Goal: Obtain resource: Obtain resource

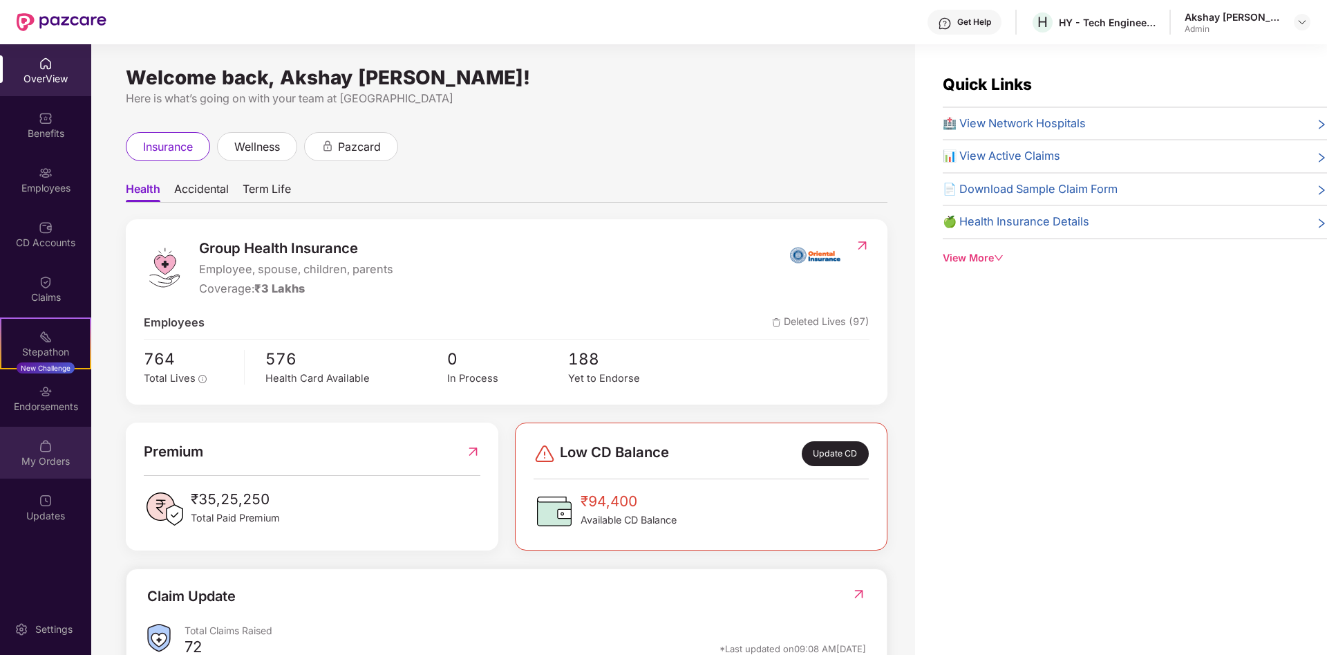
click at [52, 461] on div "My Orders" at bounding box center [45, 461] width 91 height 14
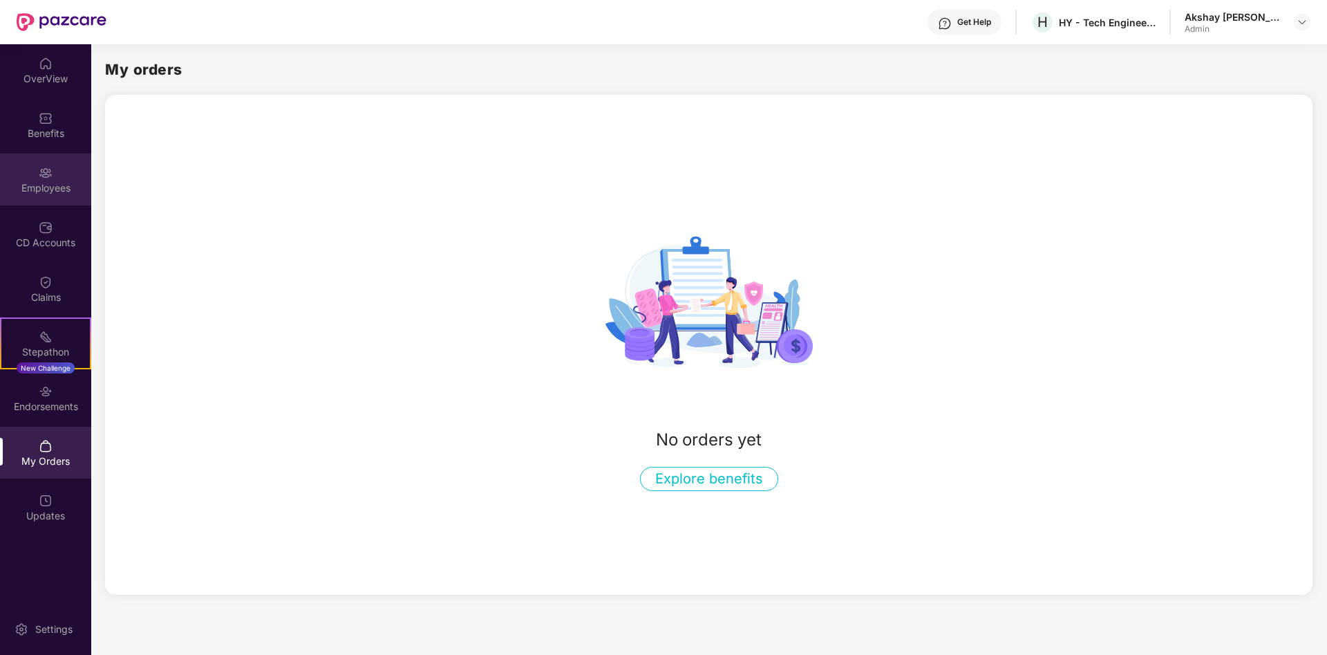
click at [29, 175] on div "Employees" at bounding box center [45, 179] width 91 height 52
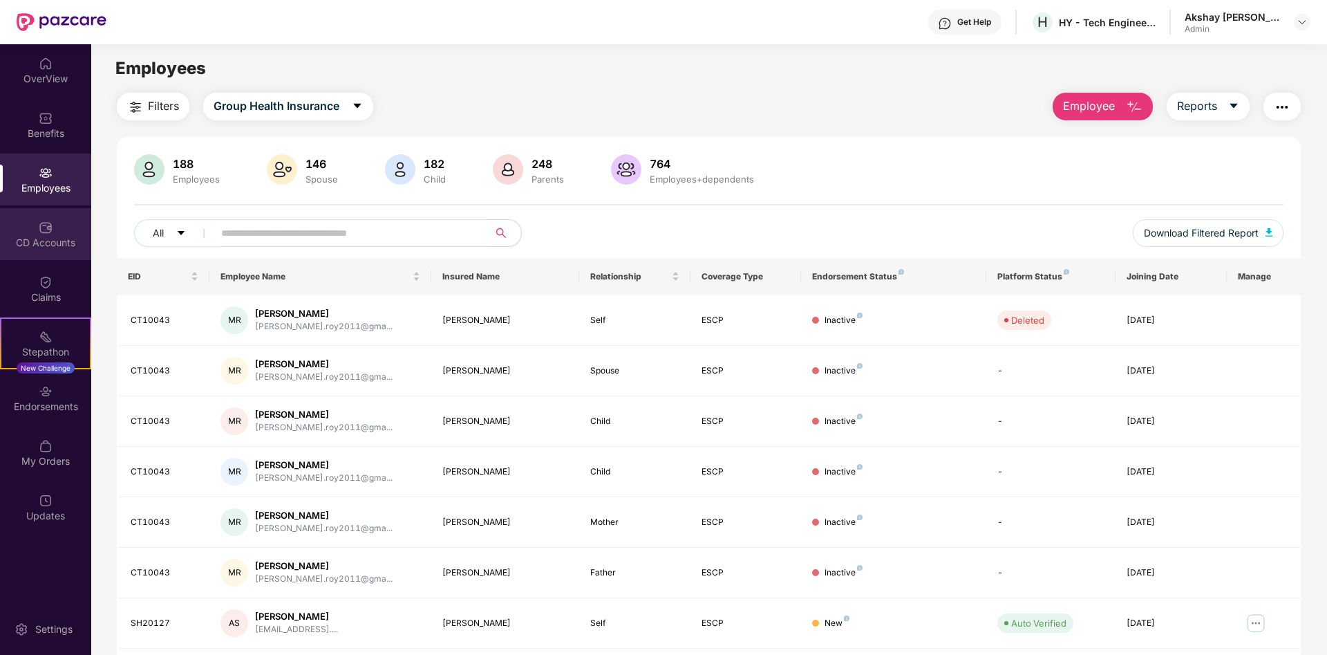
click at [50, 234] on img at bounding box center [46, 228] width 14 height 14
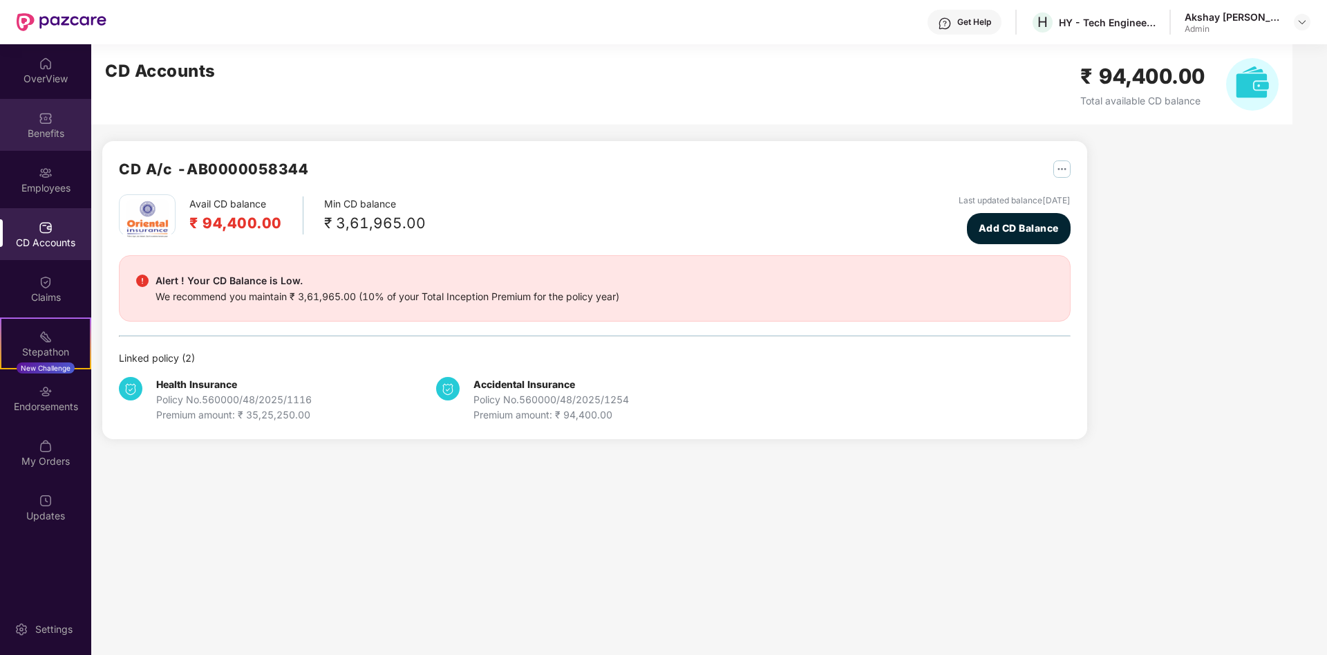
click at [55, 116] on div "Benefits" at bounding box center [45, 125] width 91 height 52
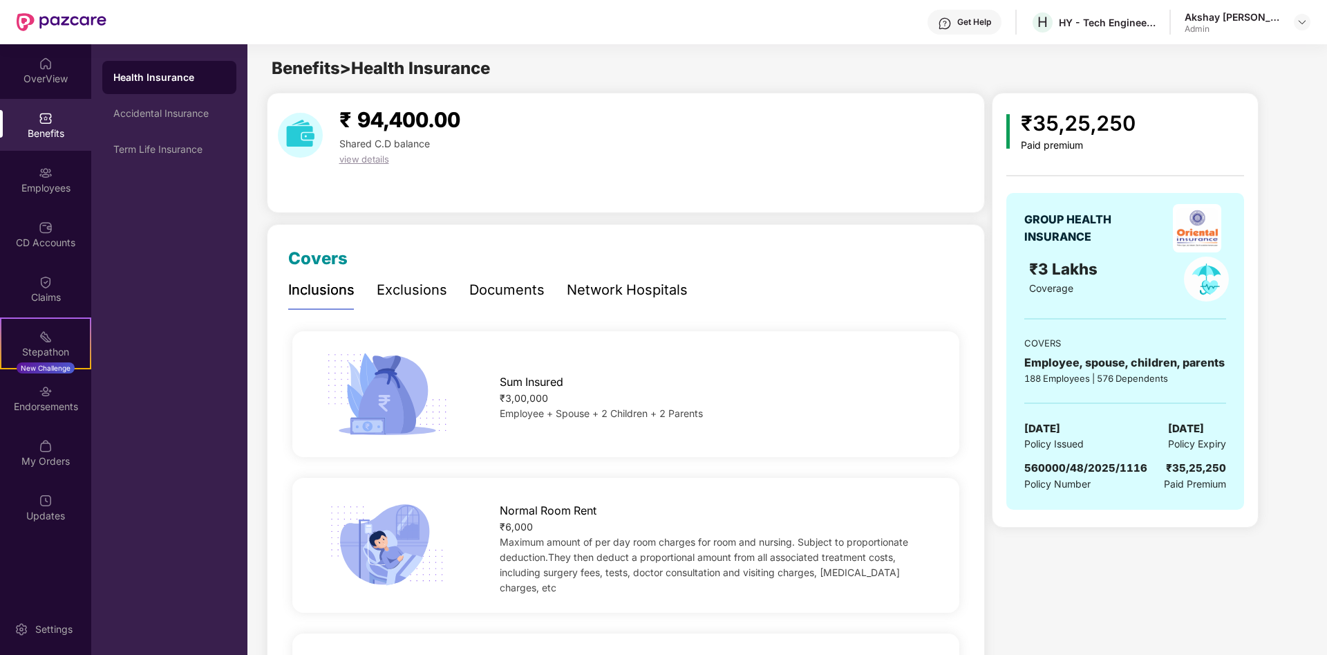
click at [542, 288] on div "Inclusions Exclusions Documents Network Hospitals" at bounding box center [488, 290] width 400 height 38
click at [498, 297] on div "Documents" at bounding box center [506, 289] width 75 height 21
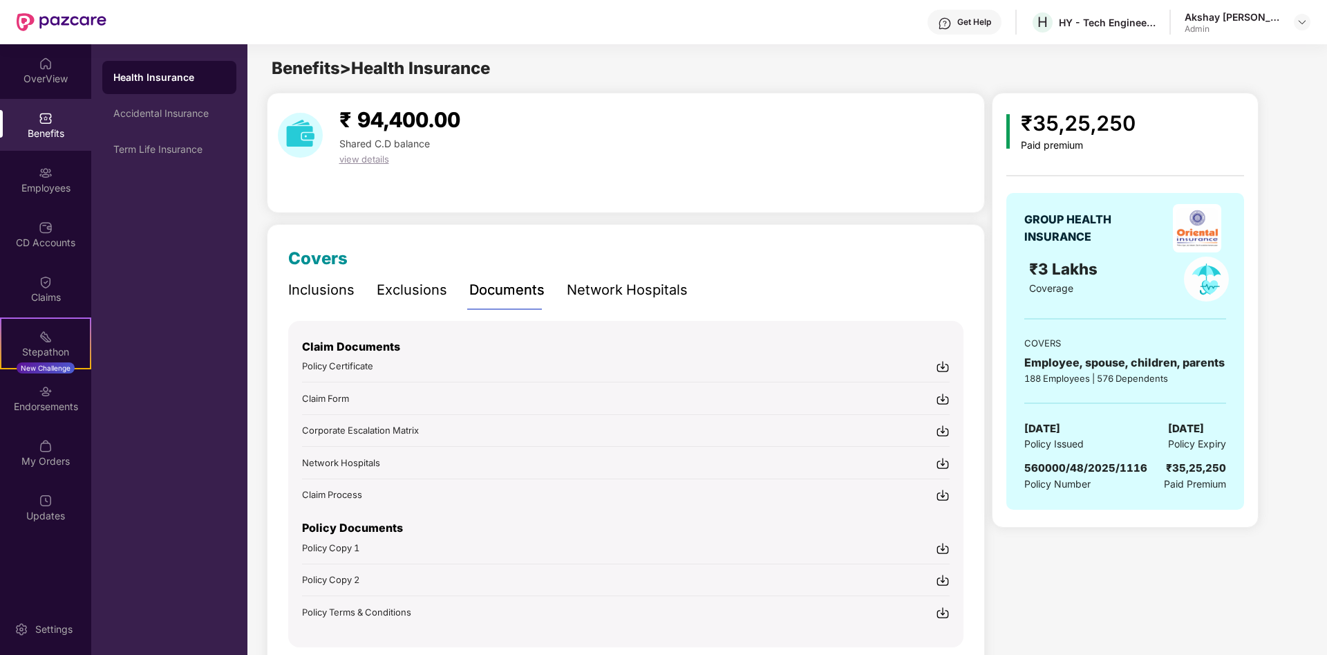
click at [334, 369] on span "Policy Certificate" at bounding box center [337, 365] width 71 height 11
click at [315, 536] on p "Policy Documents" at bounding box center [626, 527] width 648 height 17
click at [316, 548] on span "Policy Copy 1" at bounding box center [330, 547] width 57 height 11
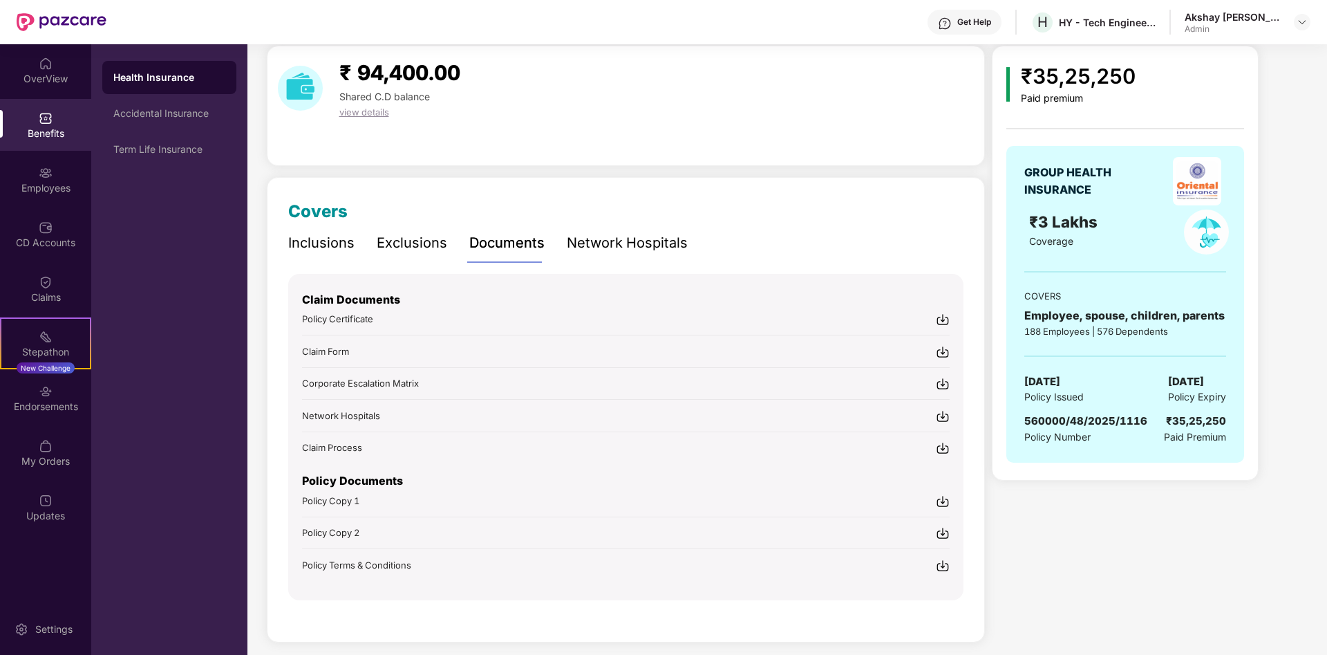
scroll to position [58, 0]
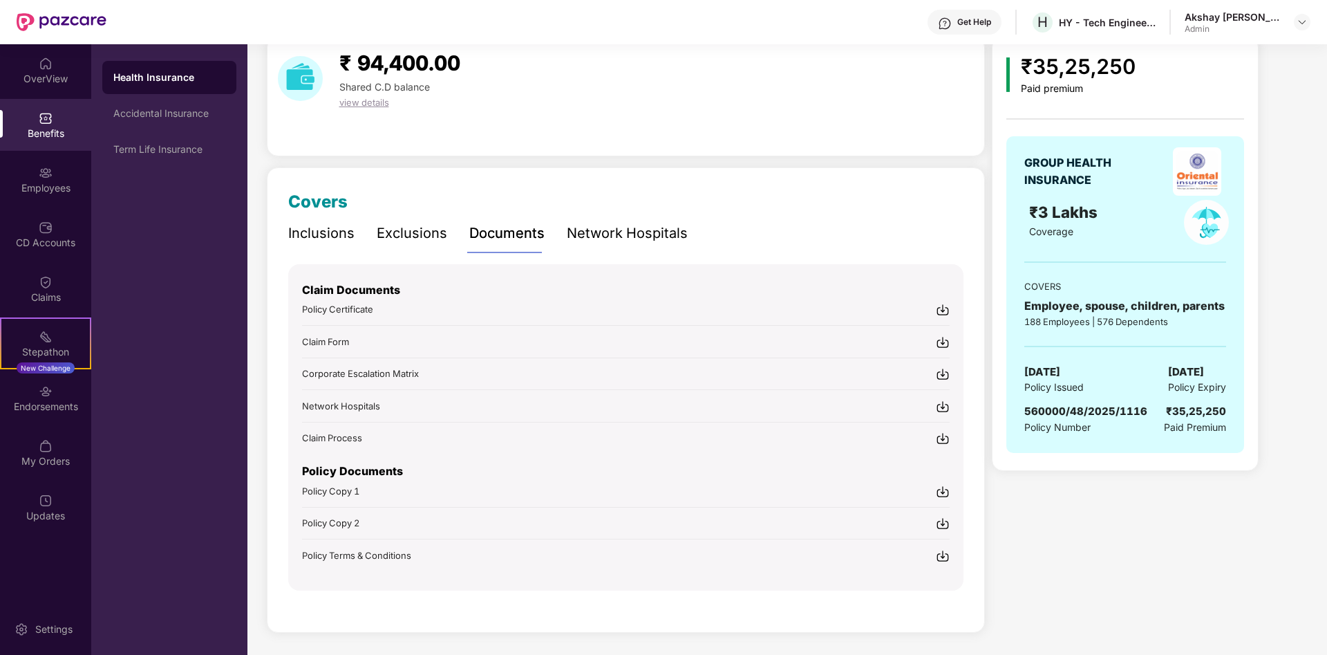
click at [323, 522] on span "Policy Copy 2" at bounding box center [330, 522] width 57 height 11
